Goal: Task Accomplishment & Management: Manage account settings

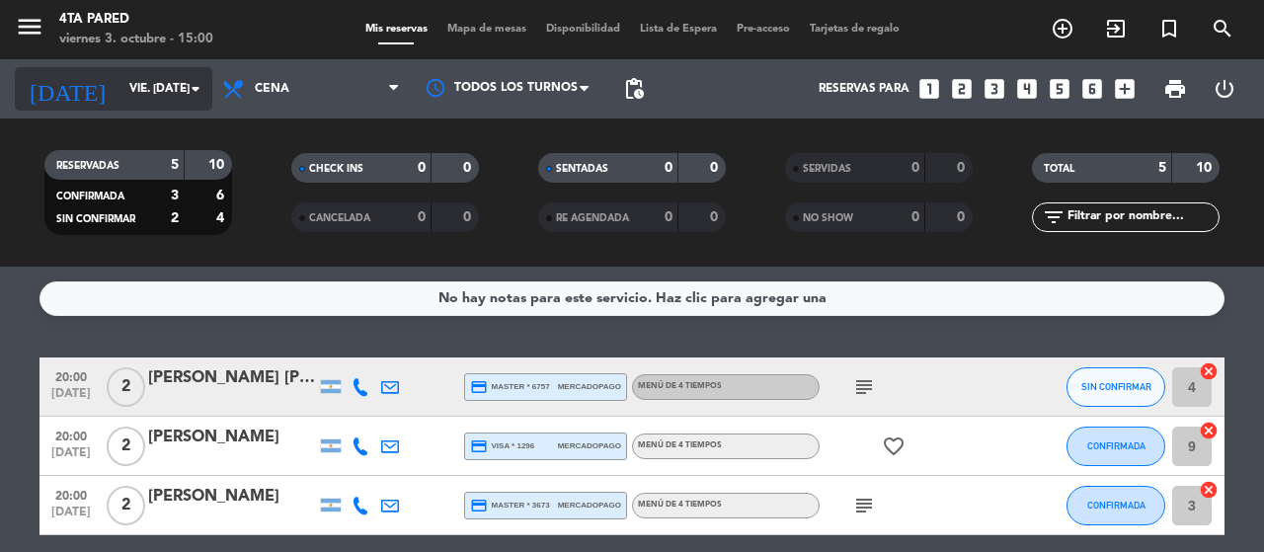
click at [125, 70] on div "[DATE] vie. [DATE] arrow_drop_down" at bounding box center [114, 88] width 198 height 43
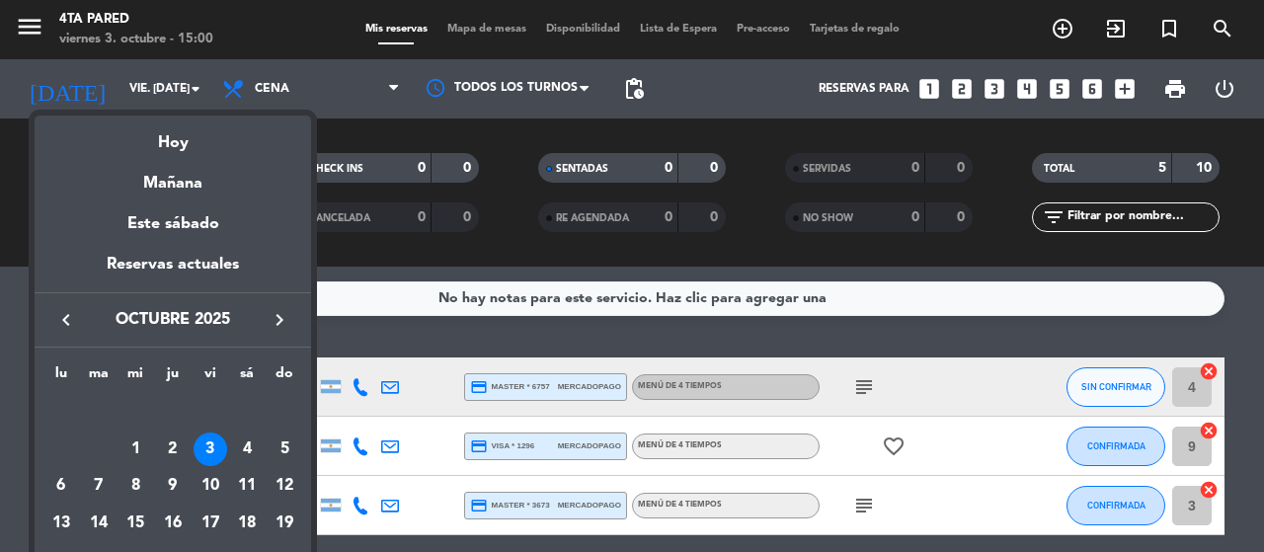
click at [101, 89] on div at bounding box center [632, 276] width 1264 height 552
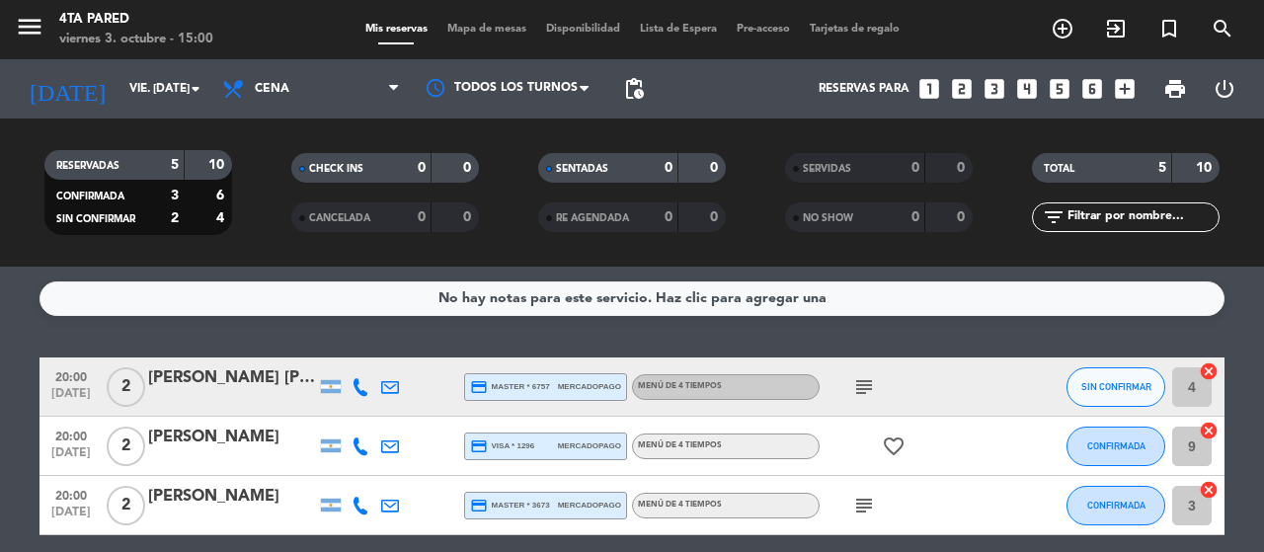
click at [120, 89] on input "vie. [DATE]" at bounding box center [198, 89] width 157 height 34
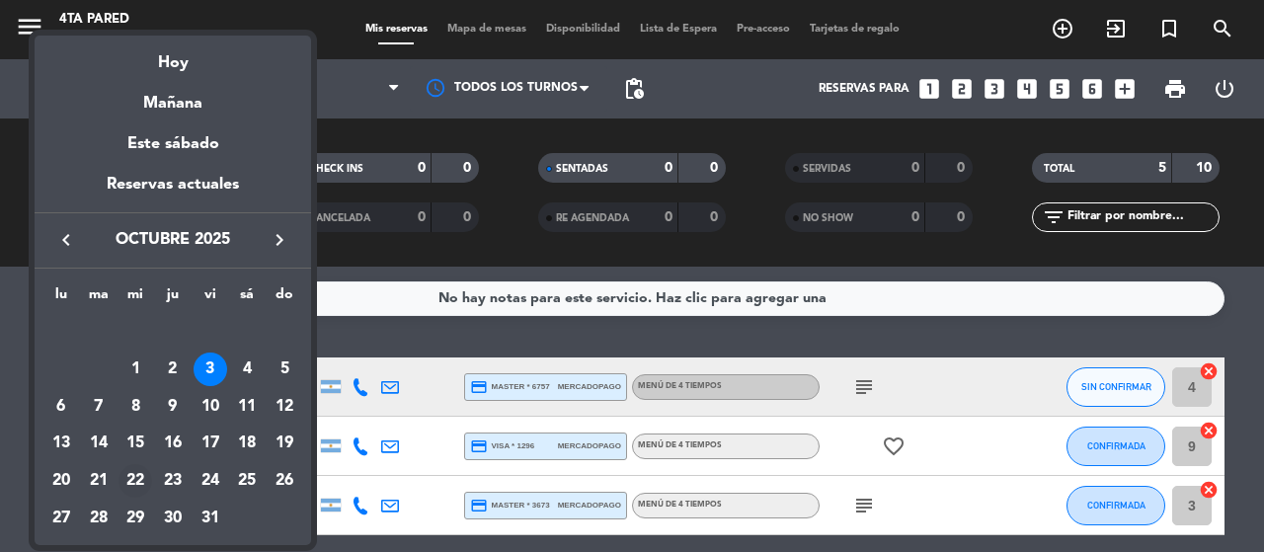
click at [133, 479] on div "22" at bounding box center [136, 481] width 34 height 34
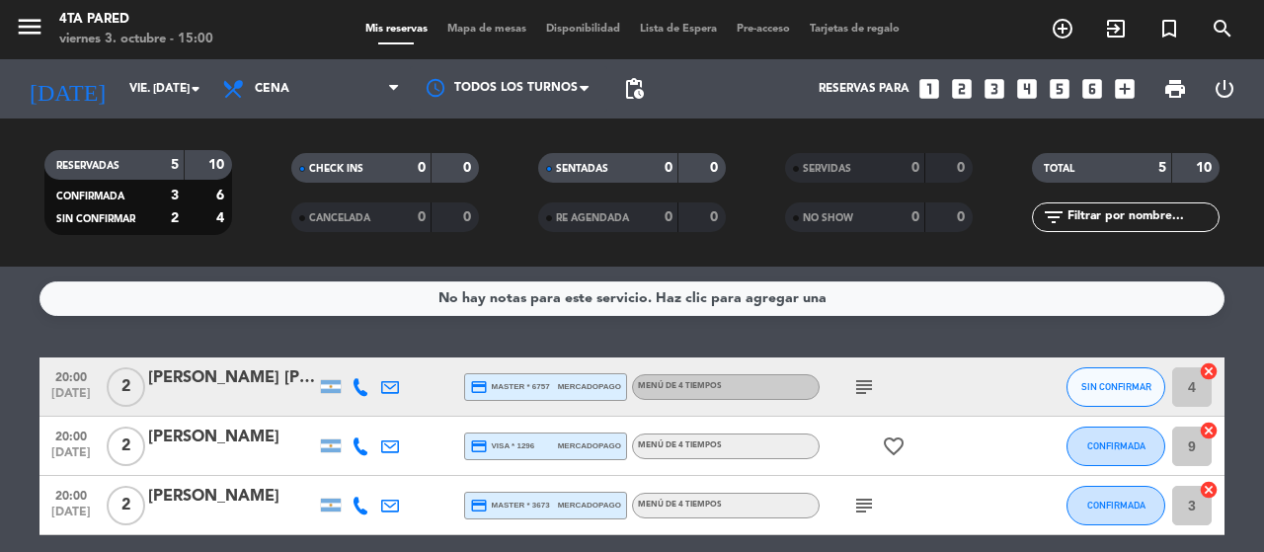
type input "mié. [DATE]"
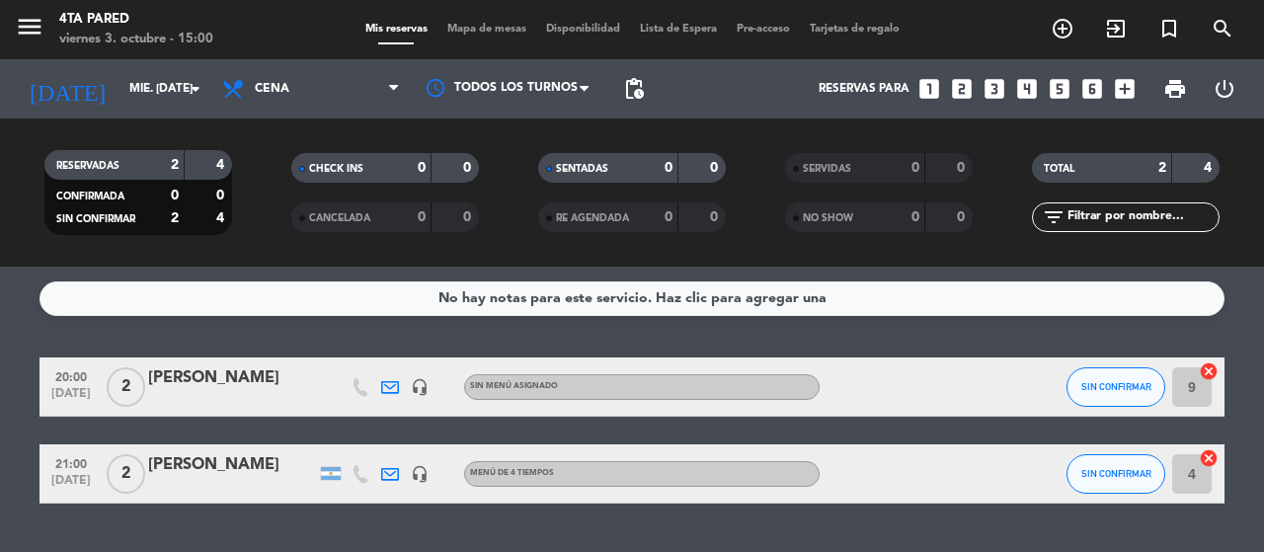
click at [270, 472] on div "[PERSON_NAME]" at bounding box center [232, 465] width 168 height 26
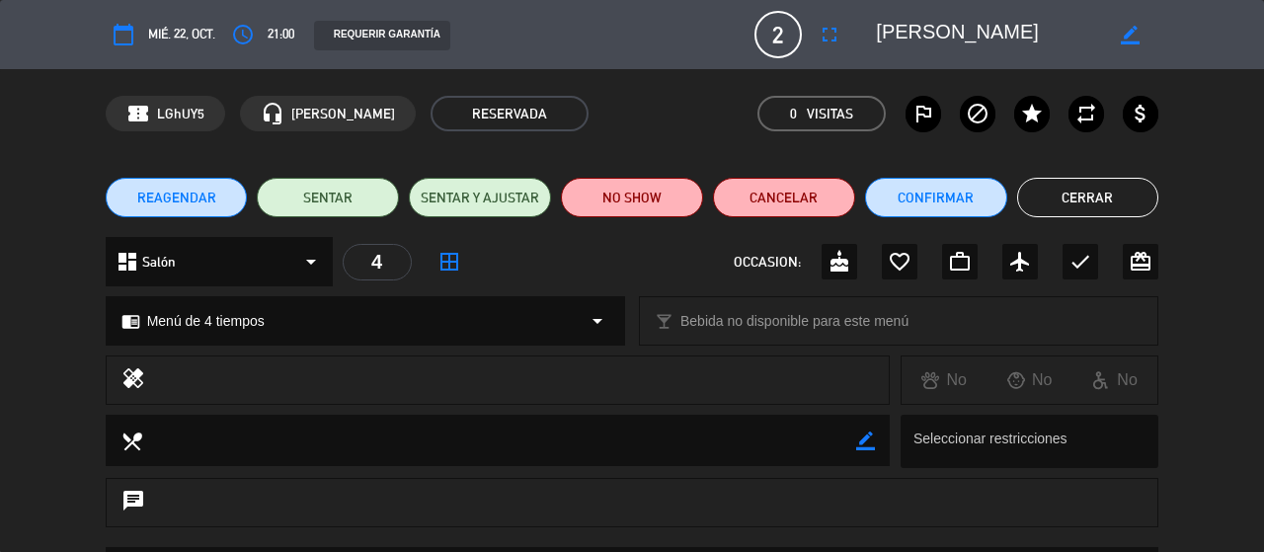
scroll to position [294, 0]
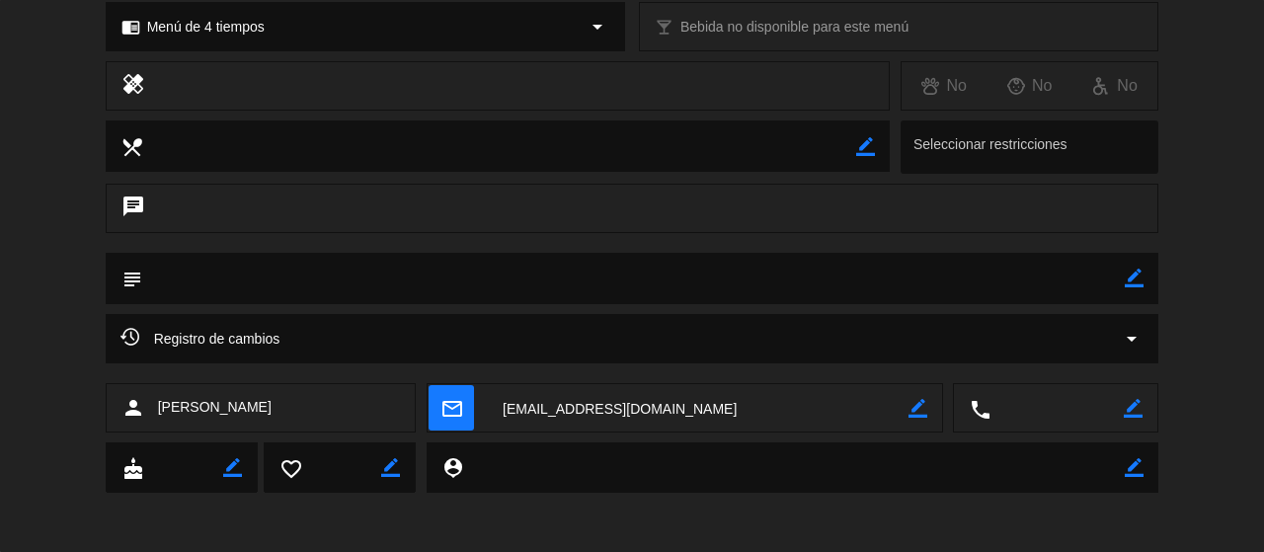
click at [1135, 409] on icon "border_color" at bounding box center [1133, 408] width 19 height 19
paste textarea "[PHONE_NUMBER]"
type textarea "[PHONE_NUMBER]"
click at [1134, 410] on icon at bounding box center [1133, 408] width 19 height 19
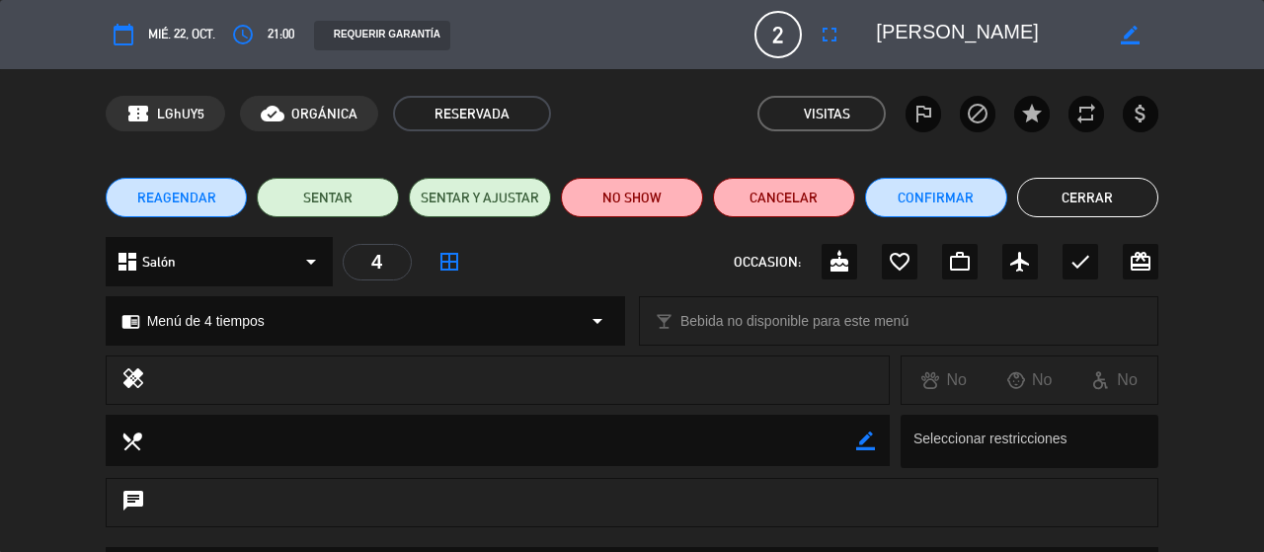
click at [1116, 185] on button "Cerrar" at bounding box center [1088, 198] width 142 height 40
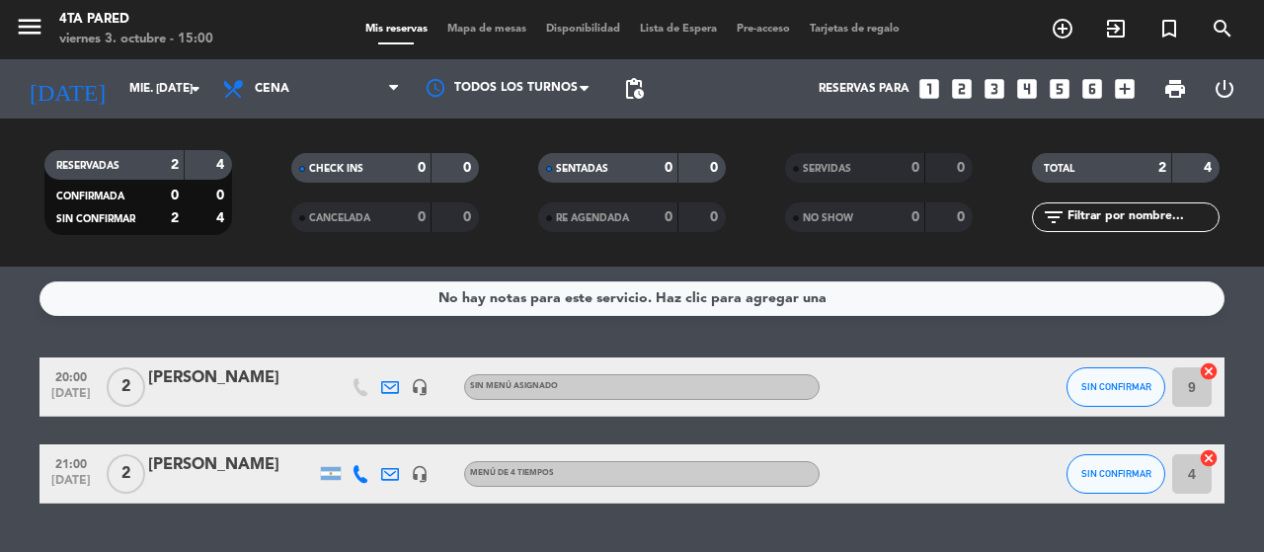
drag, startPoint x: 369, startPoint y: 469, endPoint x: 352, endPoint y: 473, distance: 18.2
click at [352, 473] on div at bounding box center [361, 473] width 30 height 58
click at [352, 473] on icon at bounding box center [361, 474] width 18 height 18
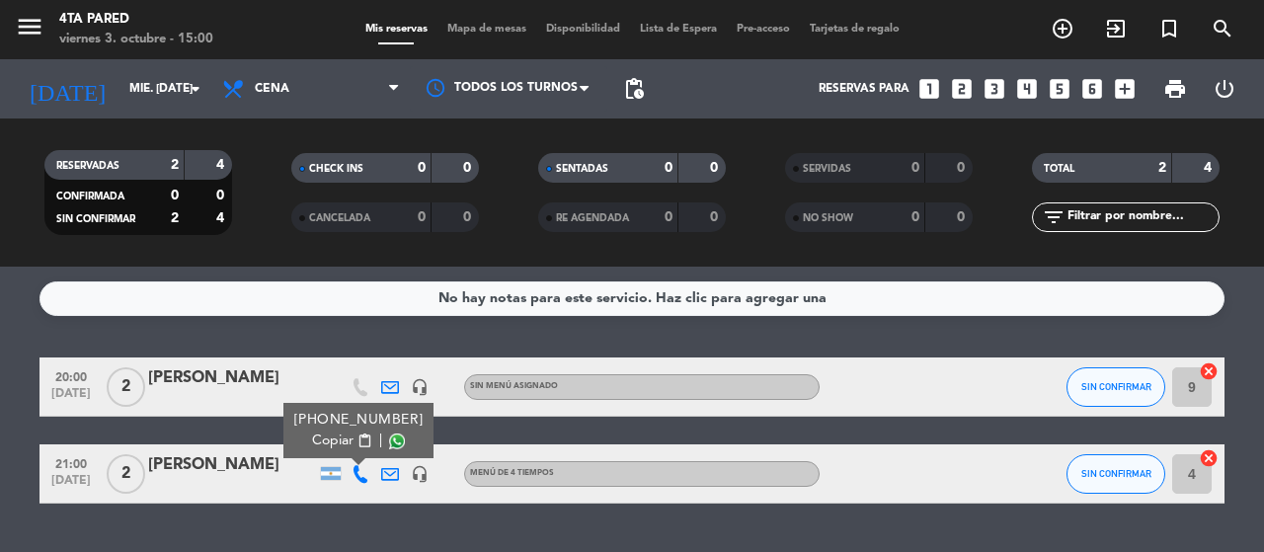
click at [401, 442] on span at bounding box center [397, 442] width 16 height 16
click at [120, 95] on input "mié. [DATE]" at bounding box center [198, 89] width 157 height 34
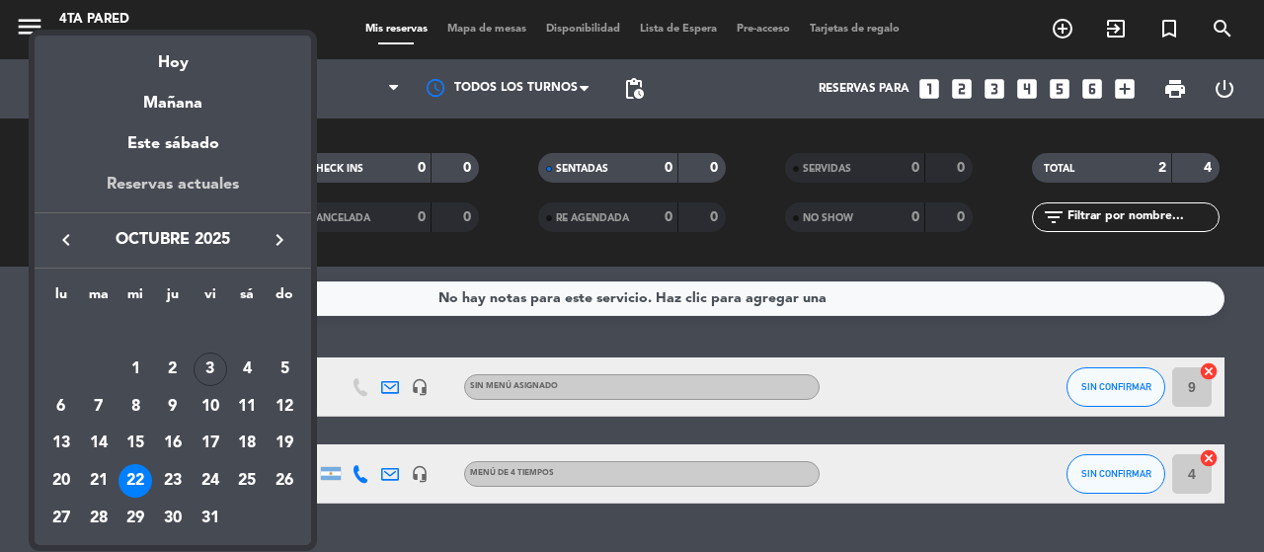
click at [211, 185] on div "Reservas actuales" at bounding box center [173, 192] width 277 height 40
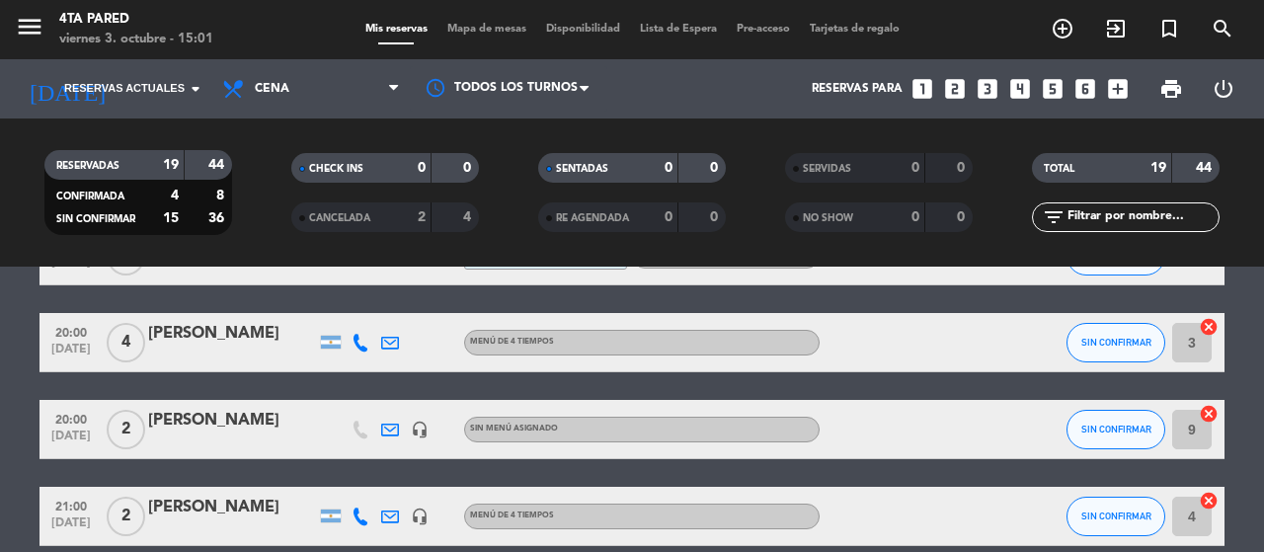
scroll to position [1030, 0]
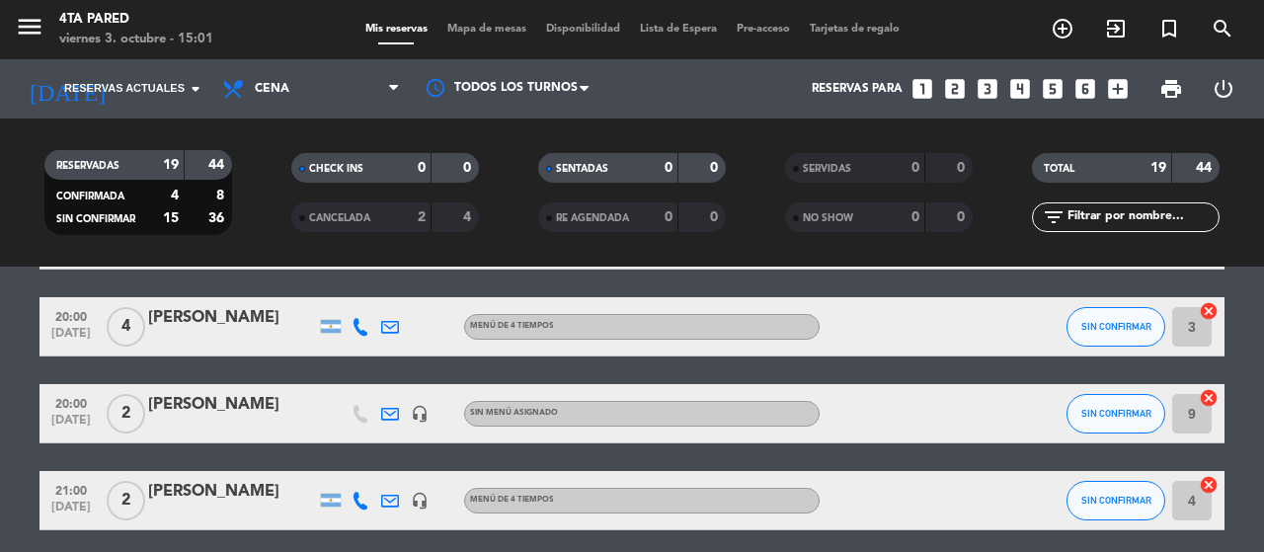
click at [360, 329] on icon at bounding box center [361, 327] width 18 height 18
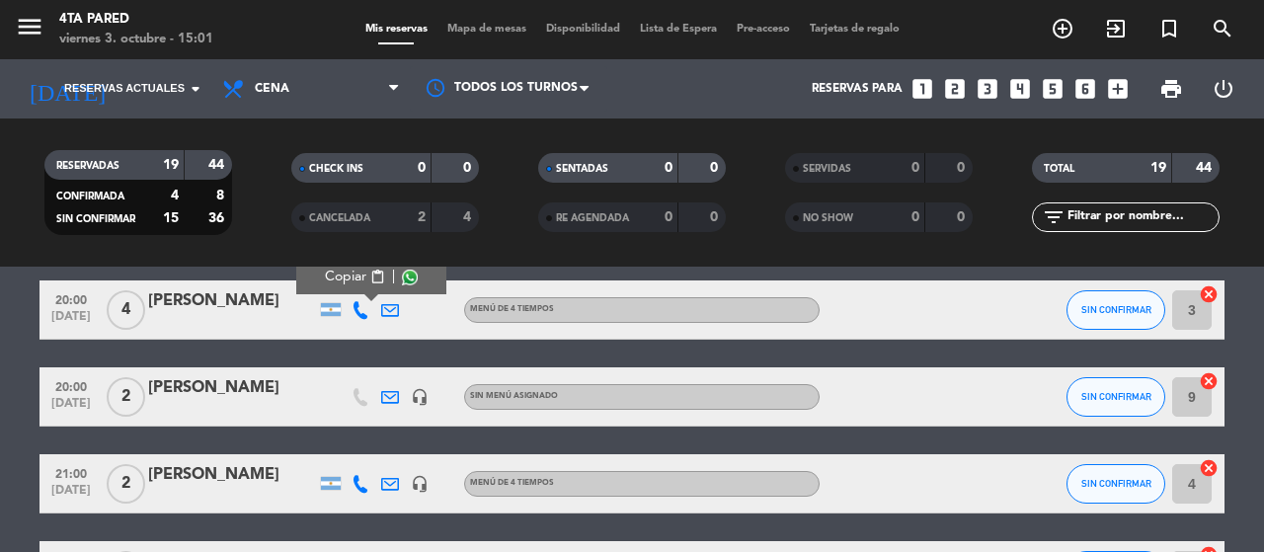
scroll to position [1104, 0]
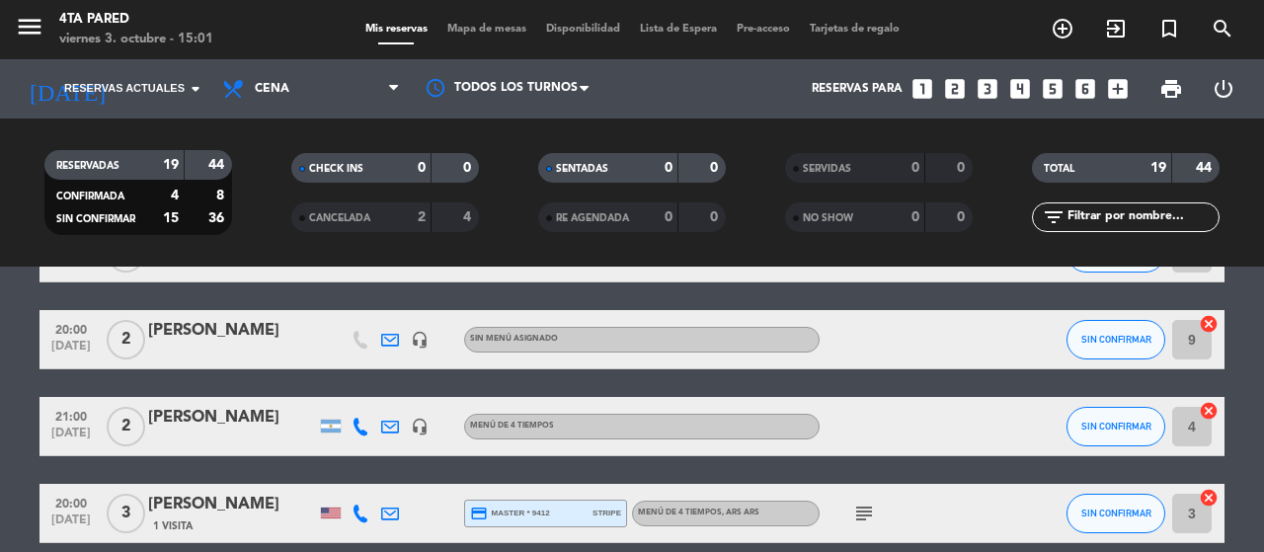
click at [211, 409] on div "[PERSON_NAME]" at bounding box center [232, 418] width 168 height 26
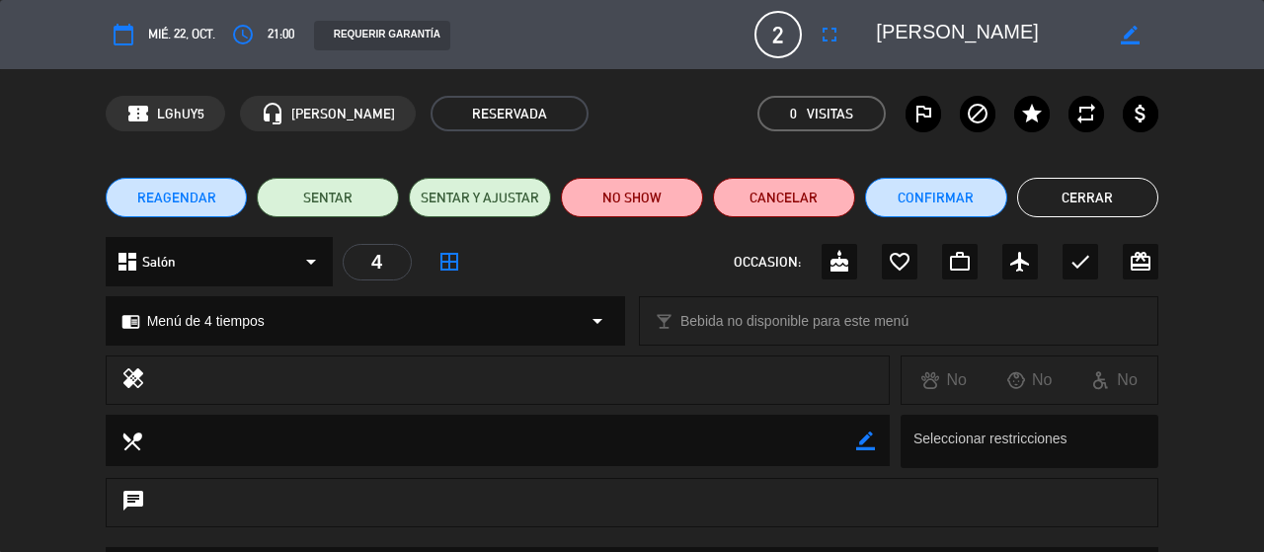
scroll to position [294, 0]
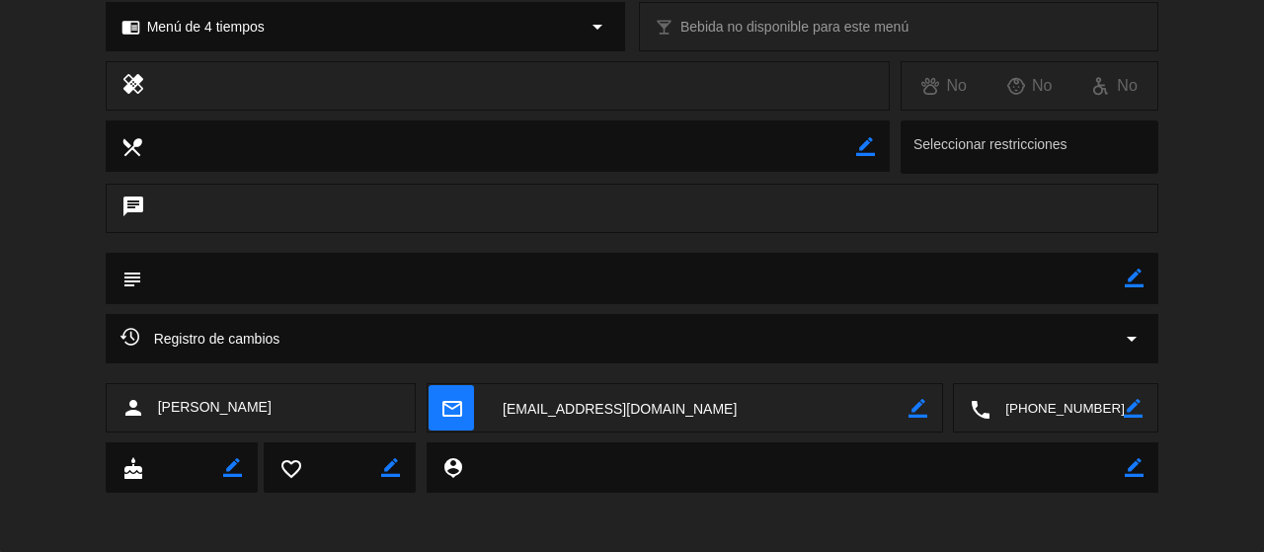
click at [1125, 407] on icon "border_color" at bounding box center [1133, 408] width 19 height 19
click at [1101, 408] on textarea at bounding box center [1057, 408] width 133 height 49
type textarea "[PHONE_NUMBER]"
click at [1125, 410] on icon at bounding box center [1133, 408] width 19 height 19
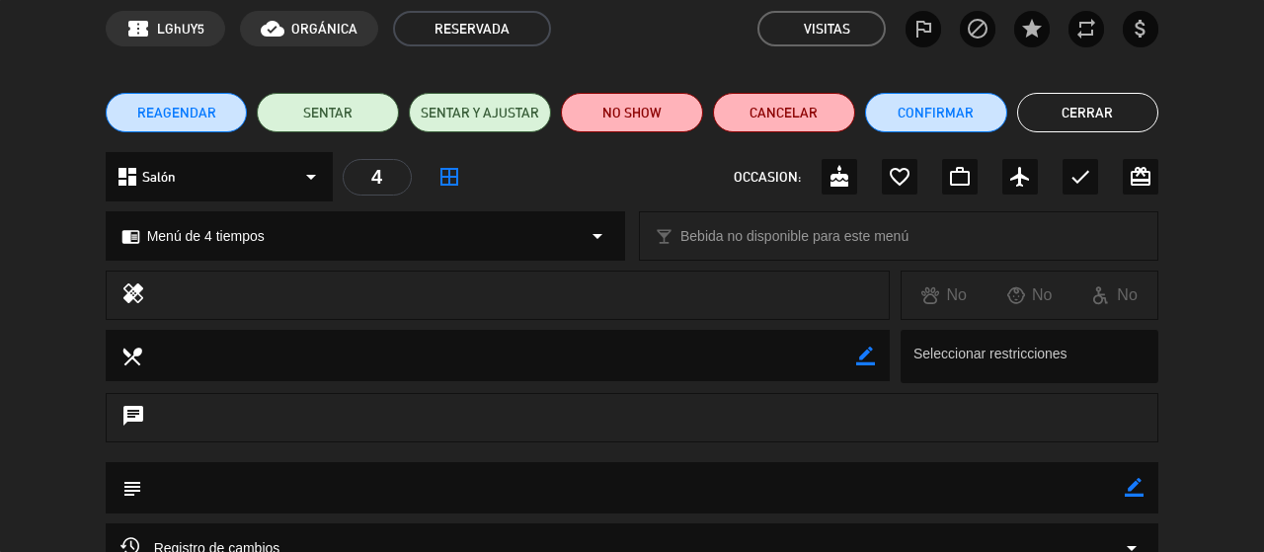
click at [1096, 116] on button "Cerrar" at bounding box center [1088, 113] width 142 height 40
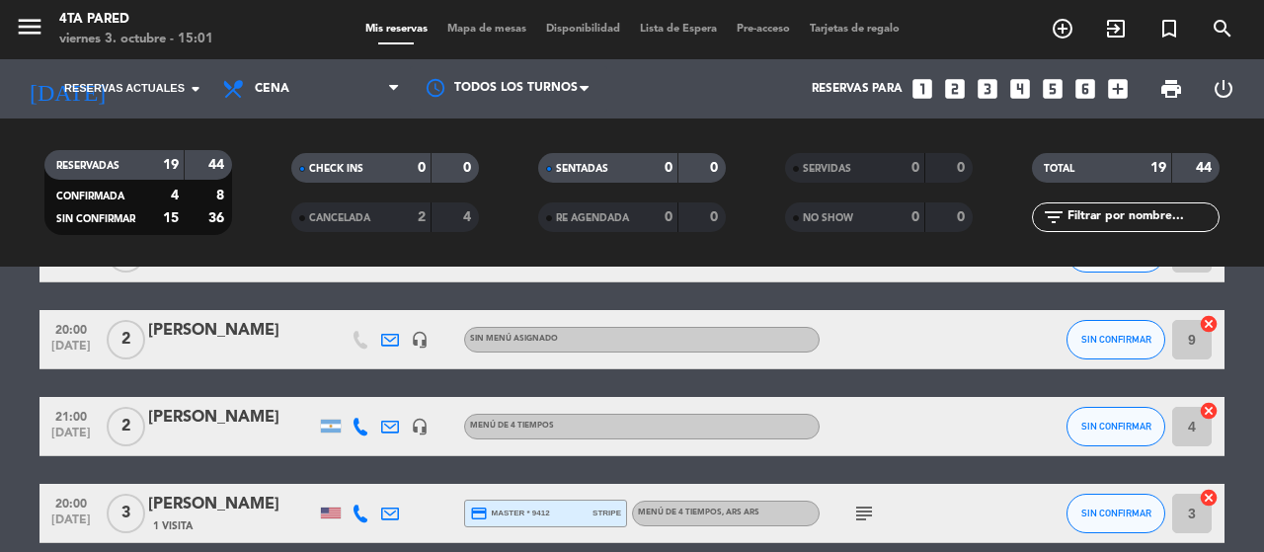
scroll to position [1136, 0]
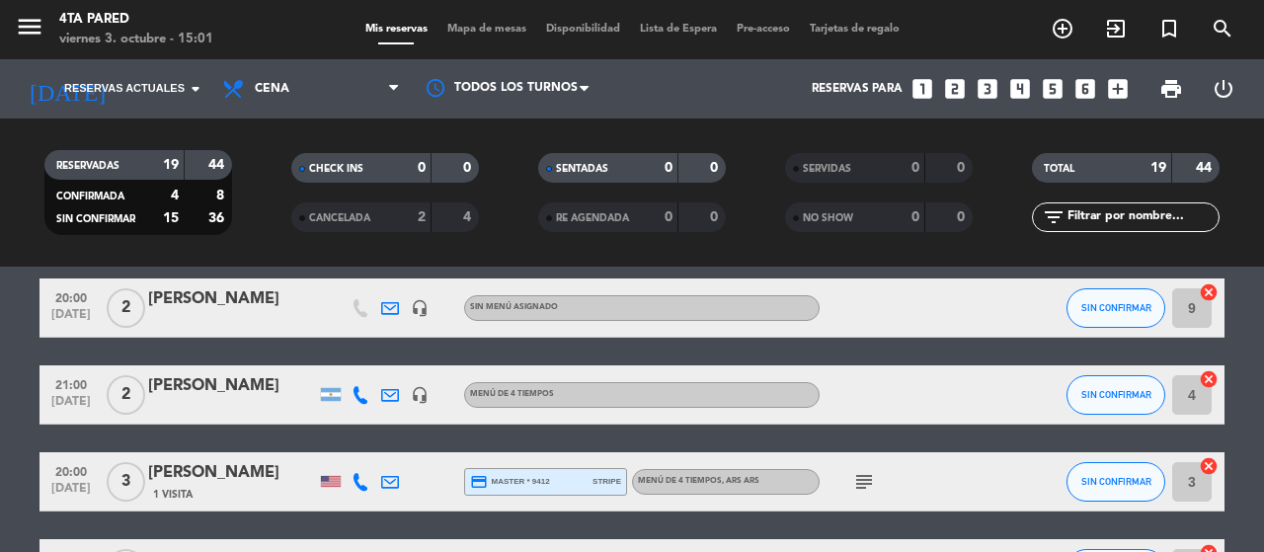
click at [356, 399] on icon at bounding box center [361, 395] width 18 height 18
click at [398, 363] on span at bounding box center [406, 363] width 16 height 16
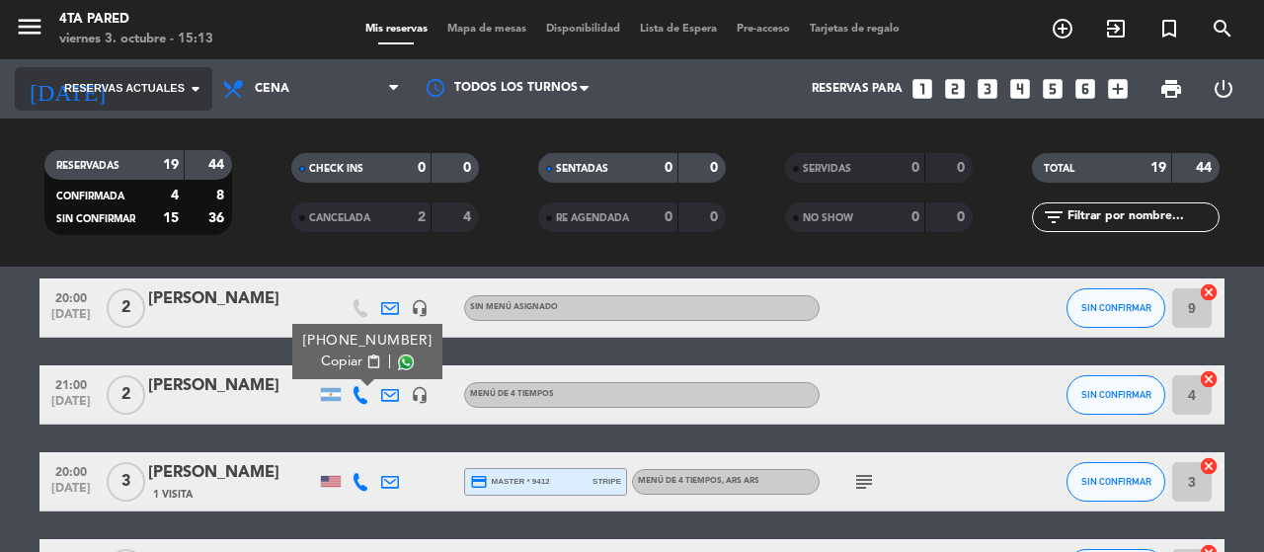
drag, startPoint x: 168, startPoint y: 64, endPoint x: 167, endPoint y: 94, distance: 29.6
click at [167, 94] on div "[DATE] Reservas actuales arrow_drop_down" at bounding box center [114, 88] width 198 height 59
click at [167, 94] on span "Reservas actuales" at bounding box center [124, 89] width 120 height 18
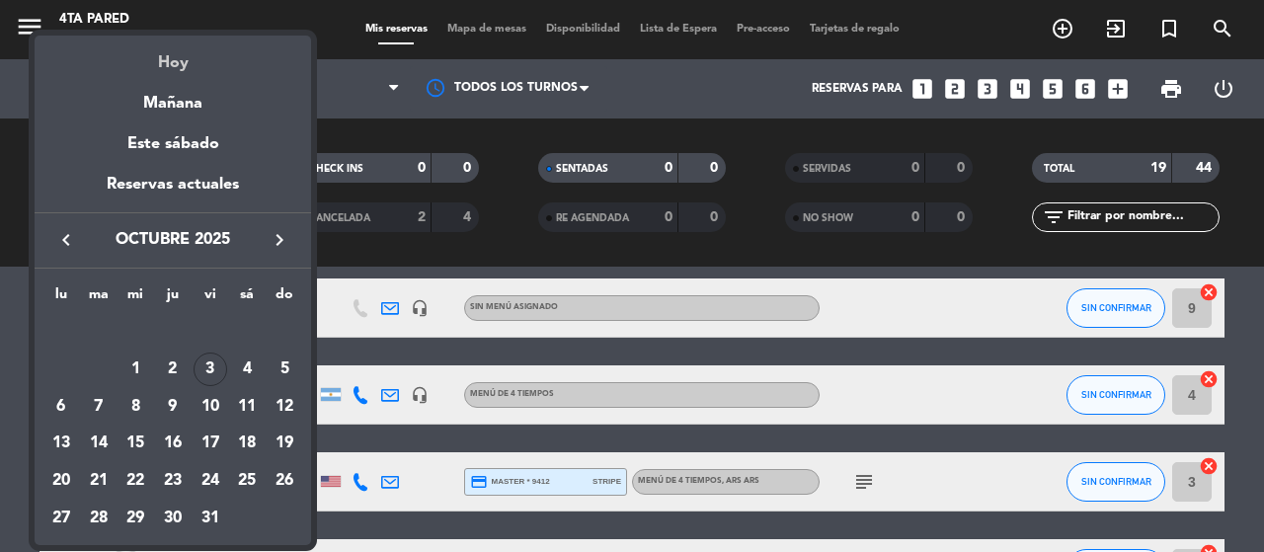
click at [161, 68] on div "Hoy" at bounding box center [173, 56] width 277 height 40
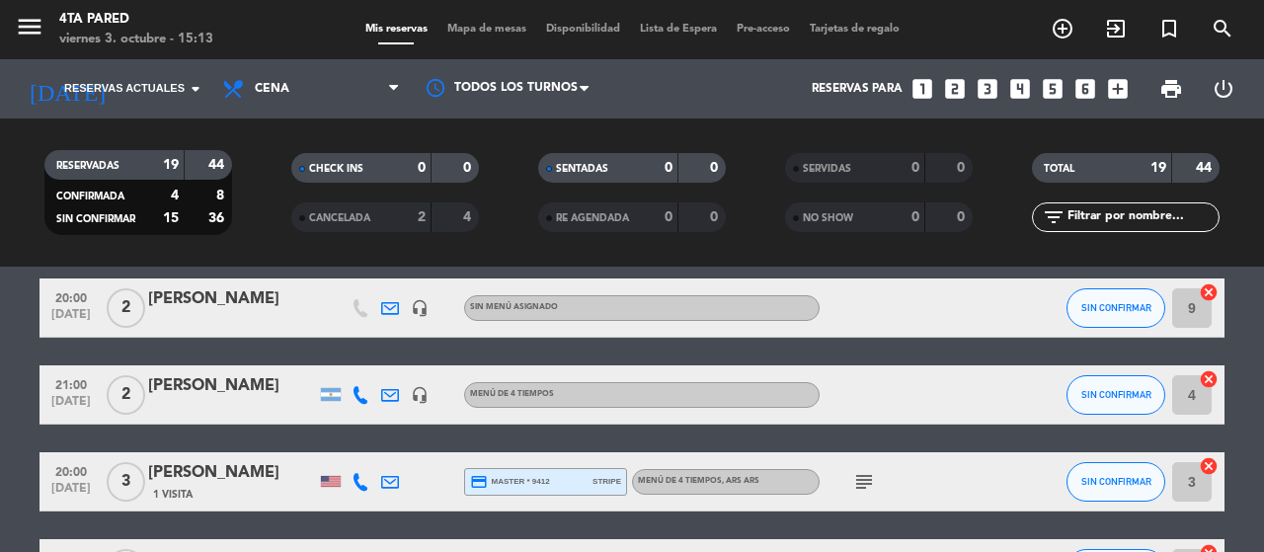
type input "vie. [DATE]"
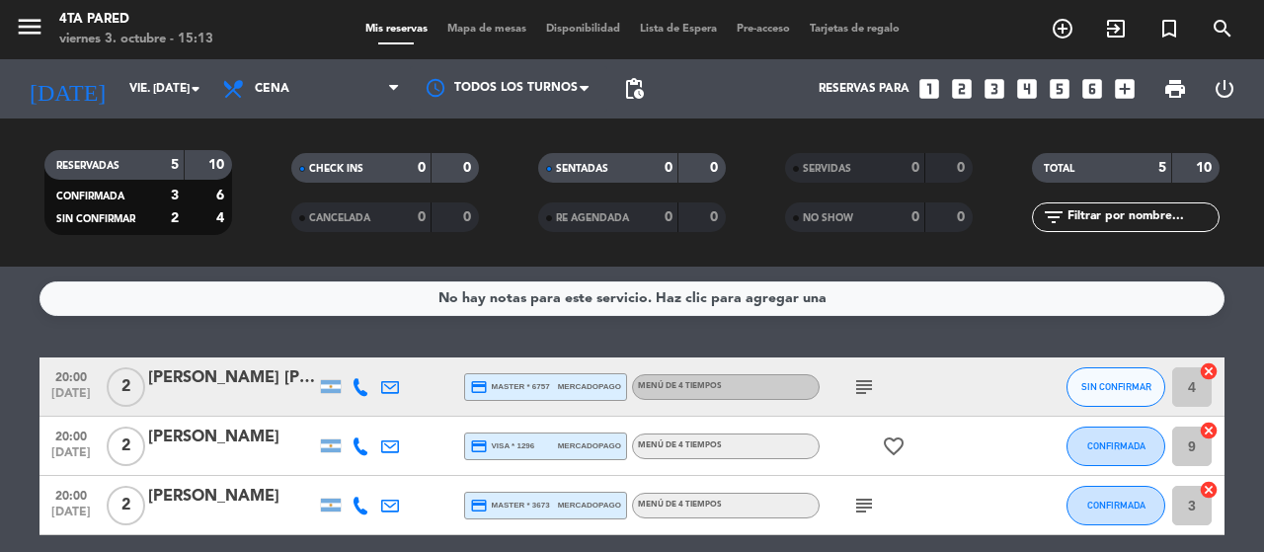
scroll to position [227, 0]
